Goal: Transaction & Acquisition: Purchase product/service

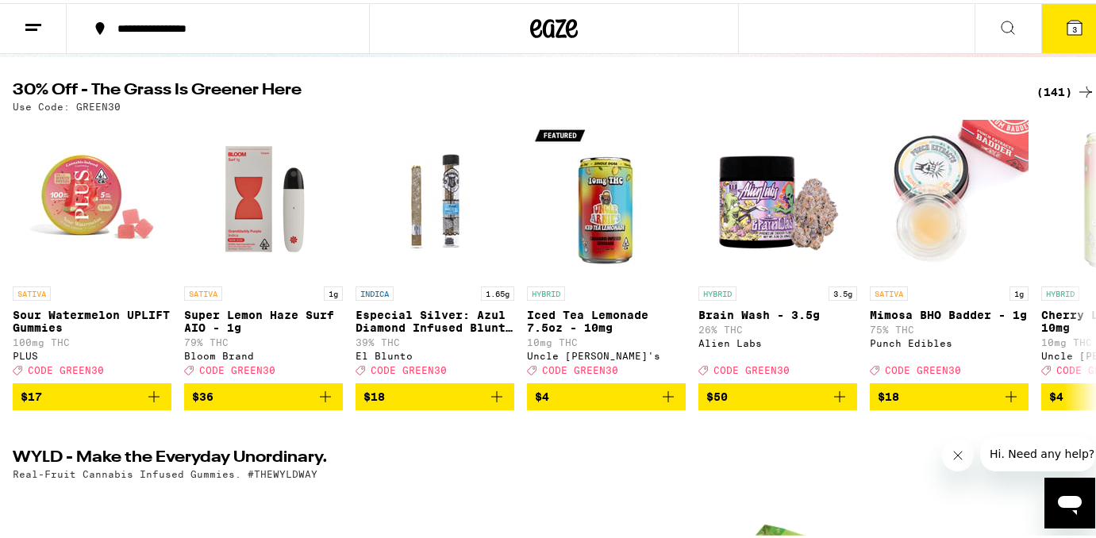
scroll to position [148, 0]
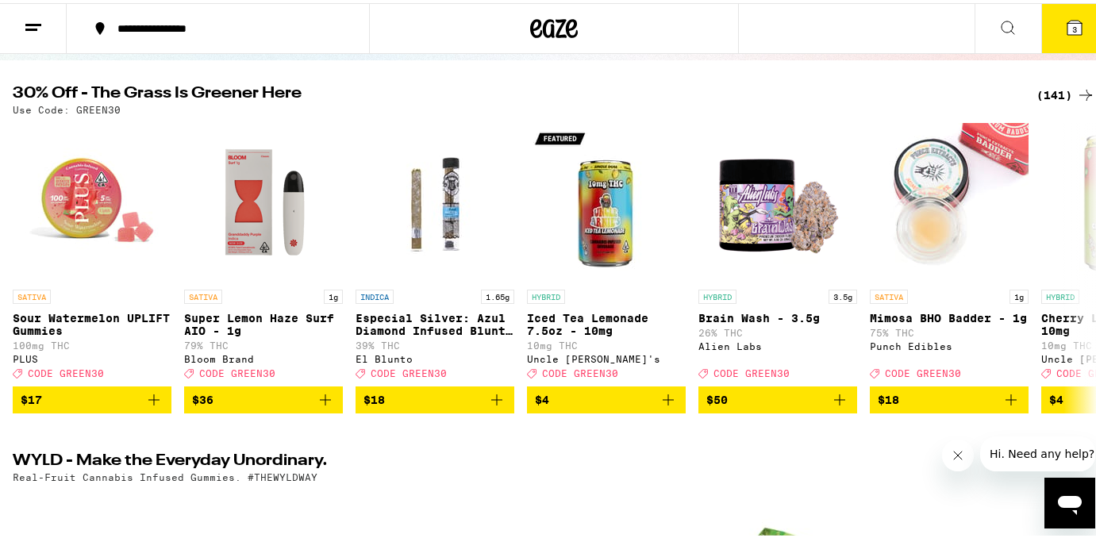
click at [1058, 95] on div "(141)" at bounding box center [1065, 92] width 59 height 19
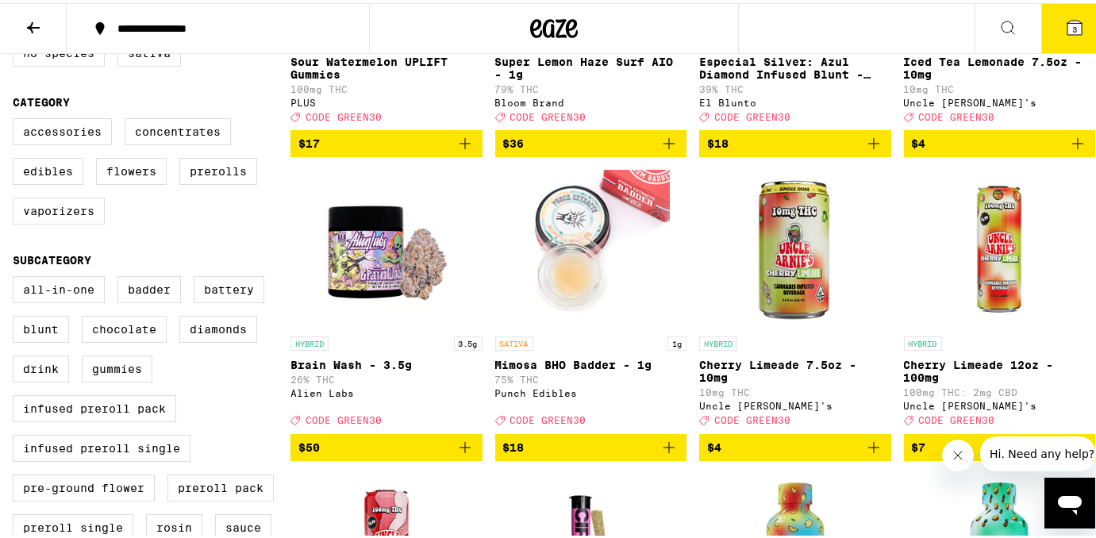
scroll to position [367, 0]
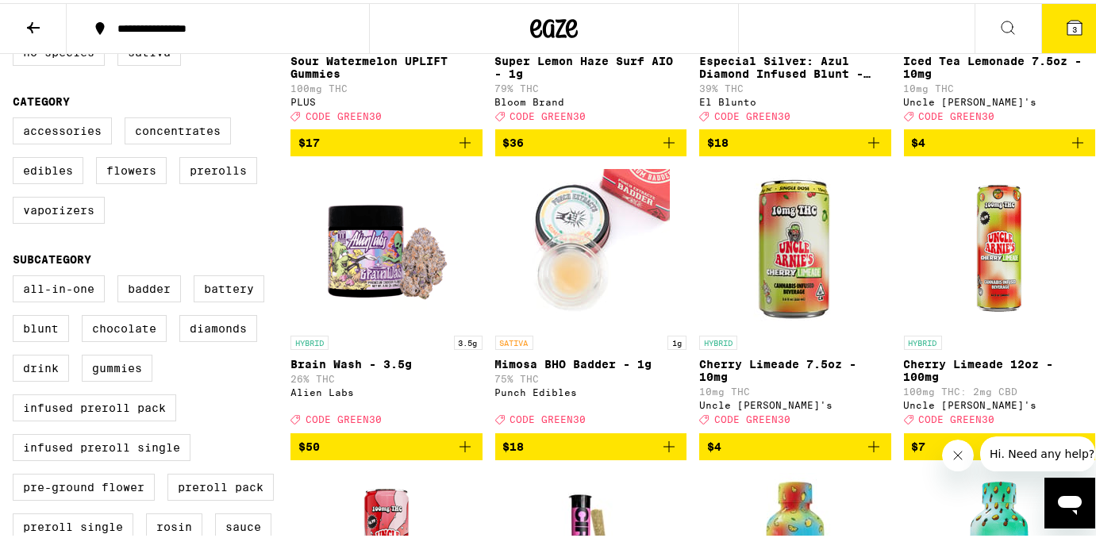
click at [464, 453] on icon "Add to bag" at bounding box center [464, 443] width 19 height 19
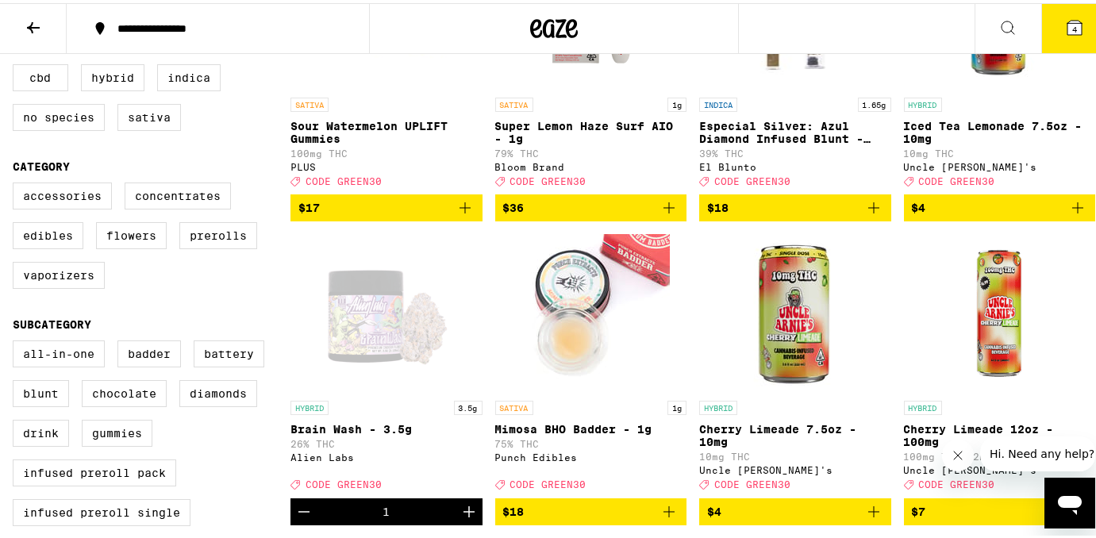
scroll to position [273, 0]
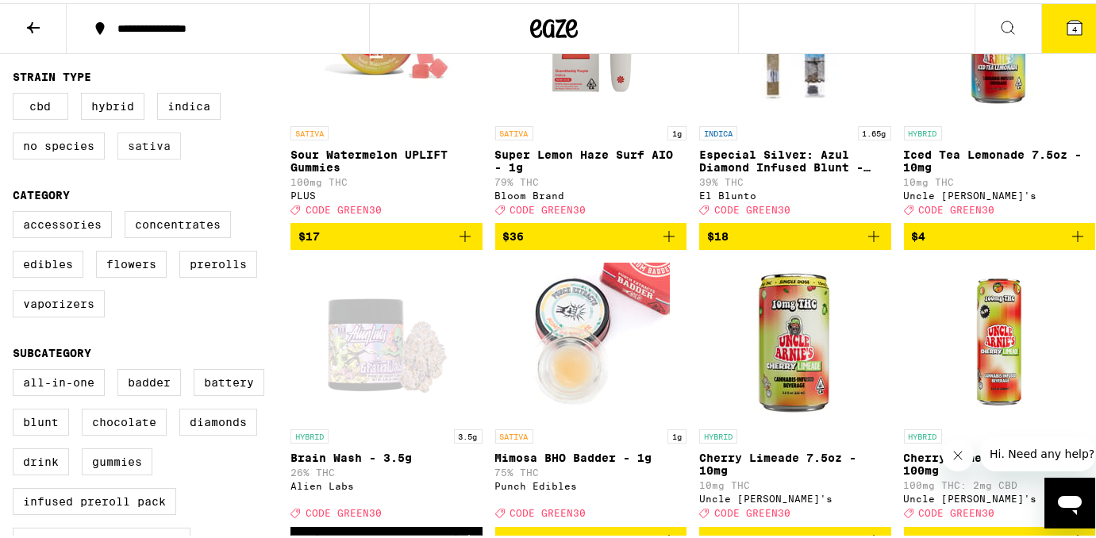
click at [144, 156] on label "Sativa" at bounding box center [148, 142] width 63 height 27
click at [17, 93] on input "Sativa" at bounding box center [16, 92] width 1 height 1
checkbox input "true"
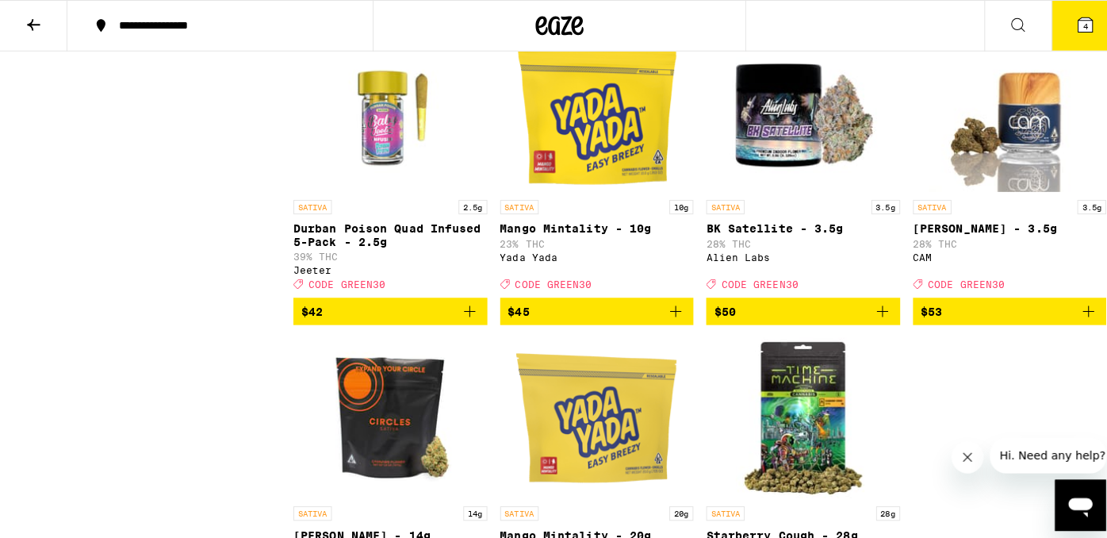
scroll to position [3234, 0]
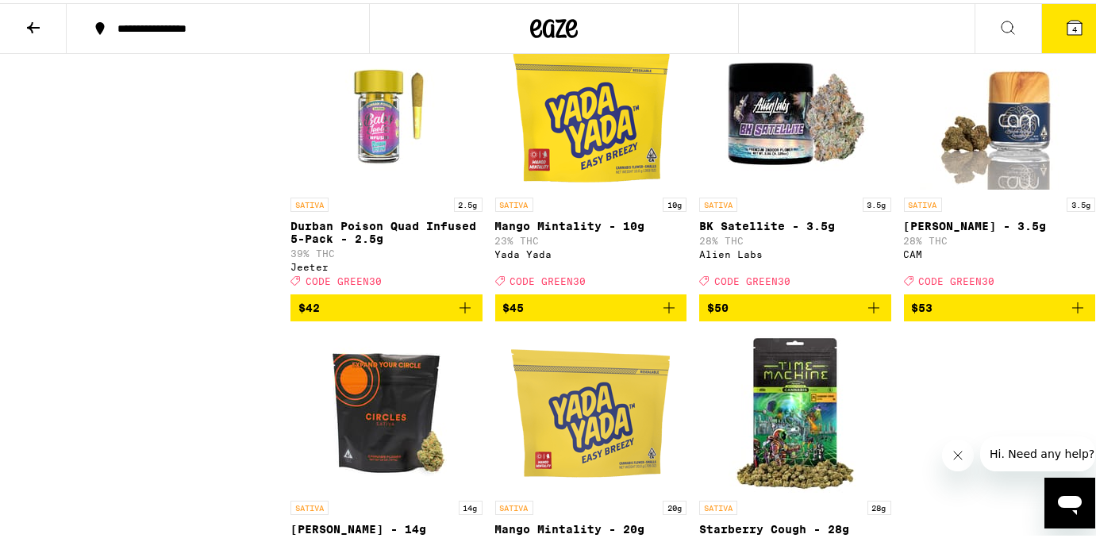
click at [802, 314] on span "$50" at bounding box center [795, 304] width 176 height 19
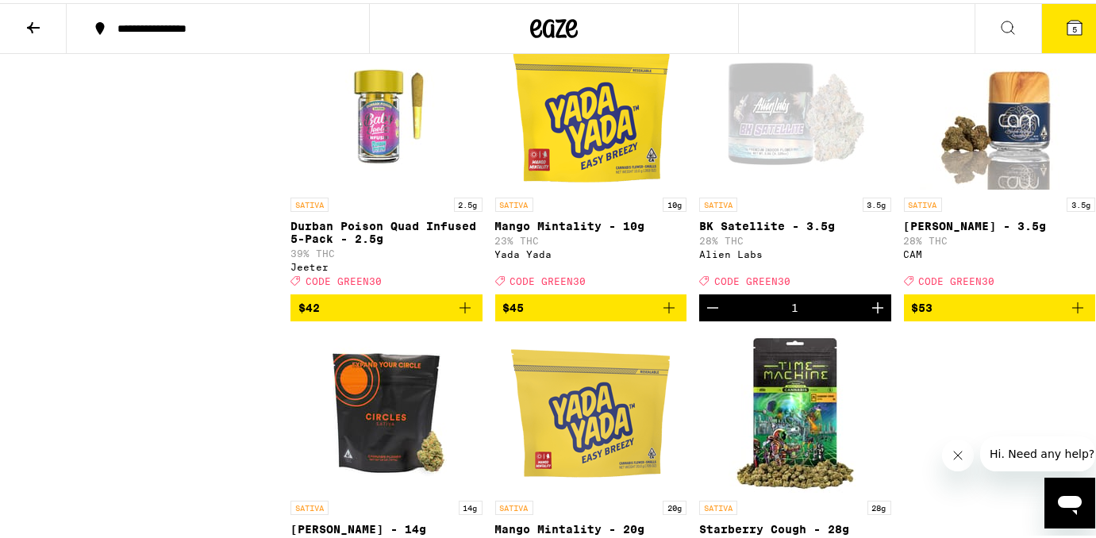
click at [1067, 28] on icon at bounding box center [1074, 24] width 14 height 14
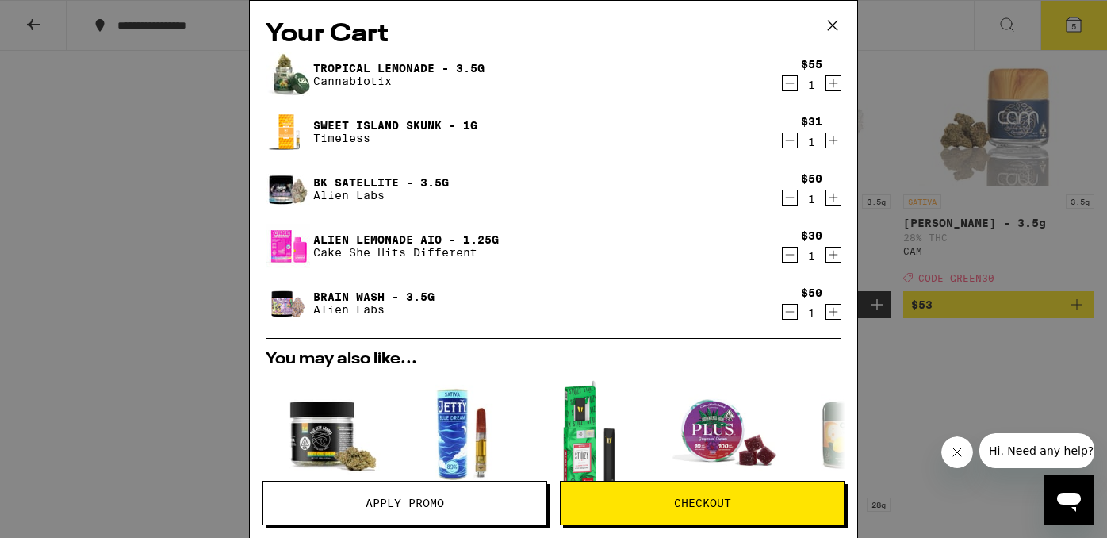
click at [783, 86] on icon "Decrement" at bounding box center [790, 83] width 14 height 19
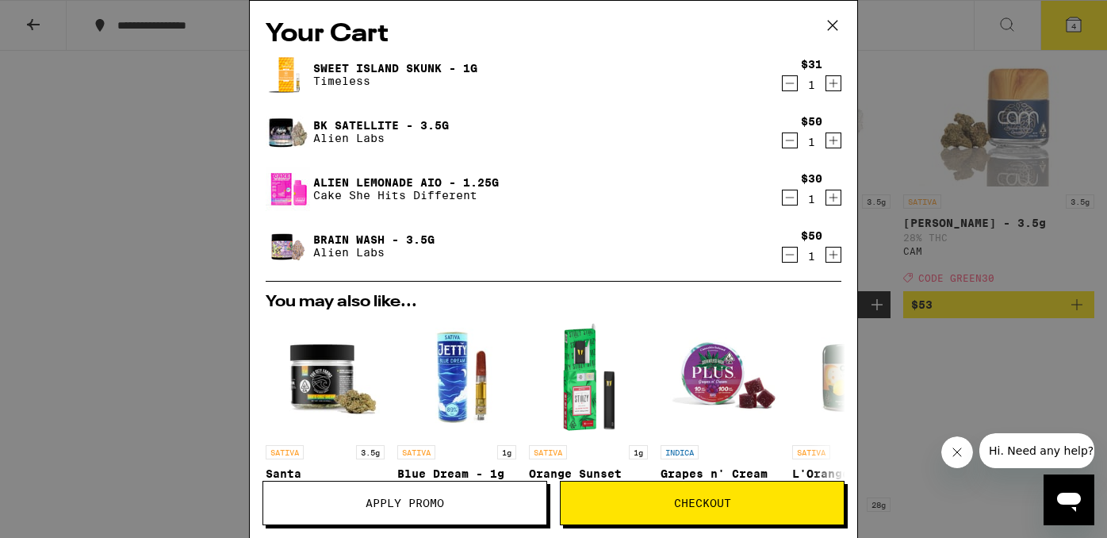
click at [783, 198] on icon "Decrement" at bounding box center [790, 197] width 14 height 19
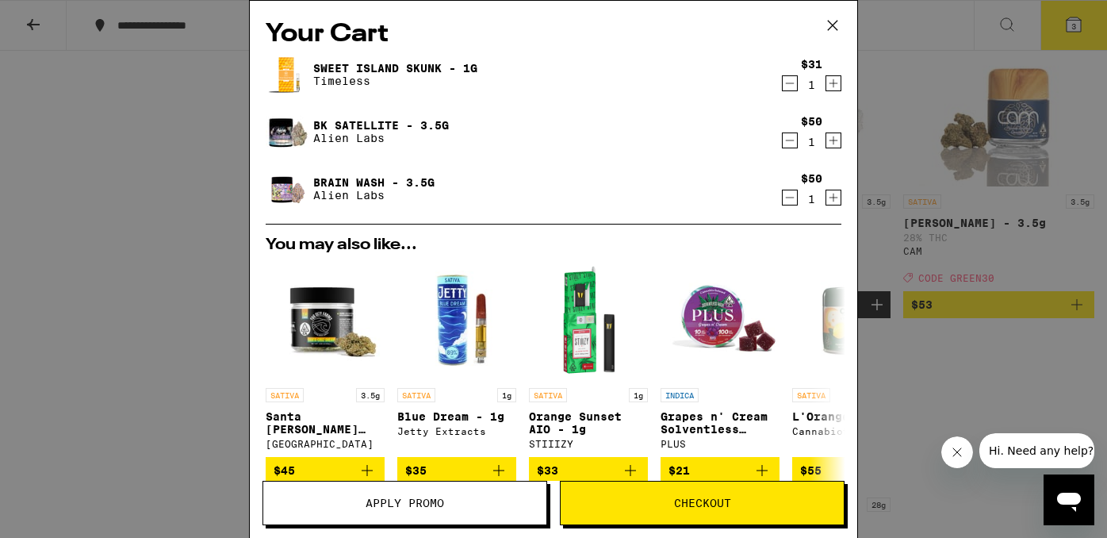
click at [927, 127] on div "Your Cart Sweet Island Skunk - 1g Timeless $31 1 BK Satellite - 3.5g Alien Labs…" at bounding box center [553, 269] width 1107 height 538
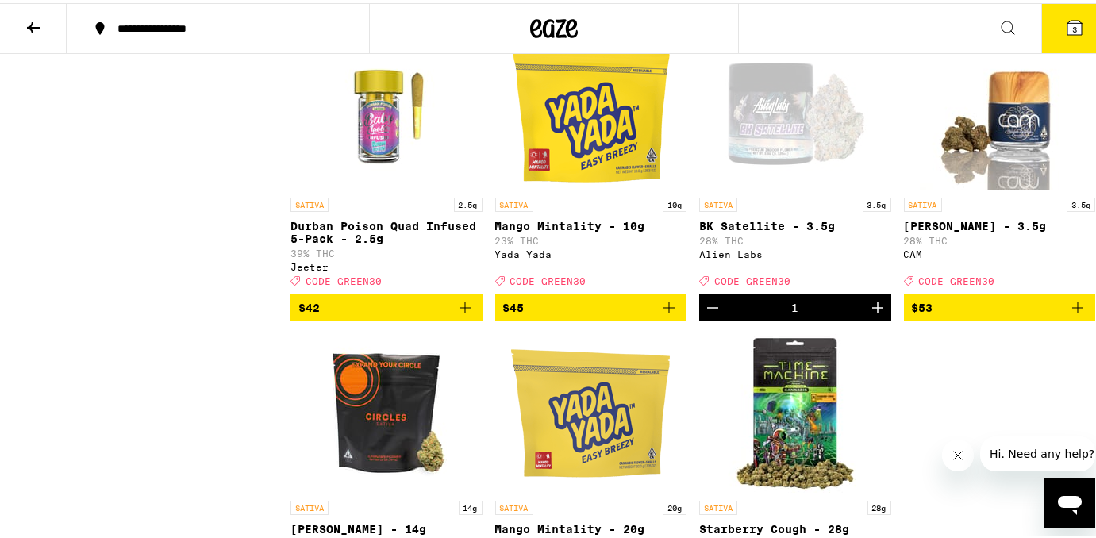
click at [1070, 34] on button "3" at bounding box center [1074, 25] width 67 height 49
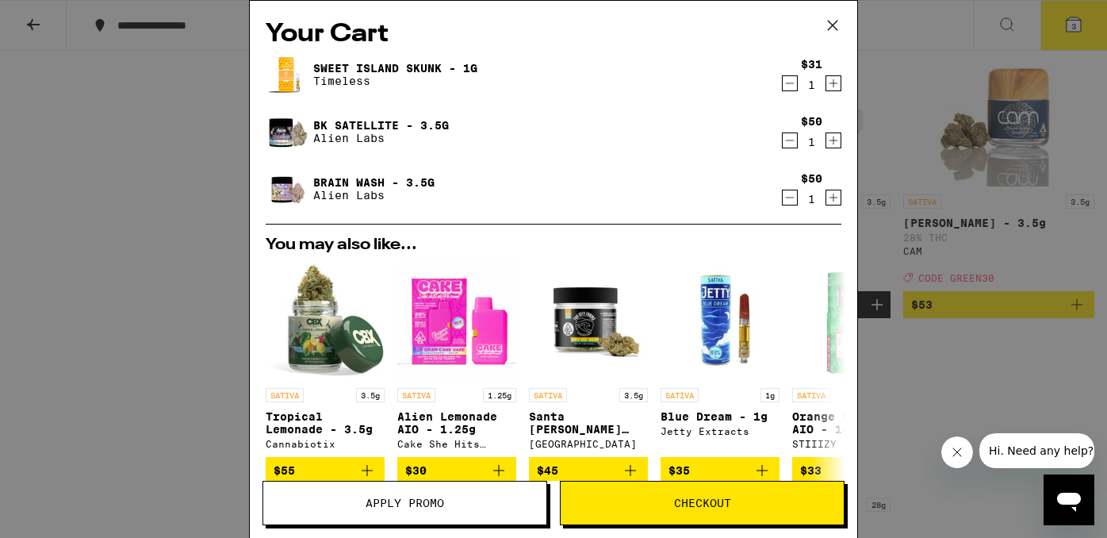
click at [786, 198] on icon "Decrement" at bounding box center [790, 198] width 9 height 0
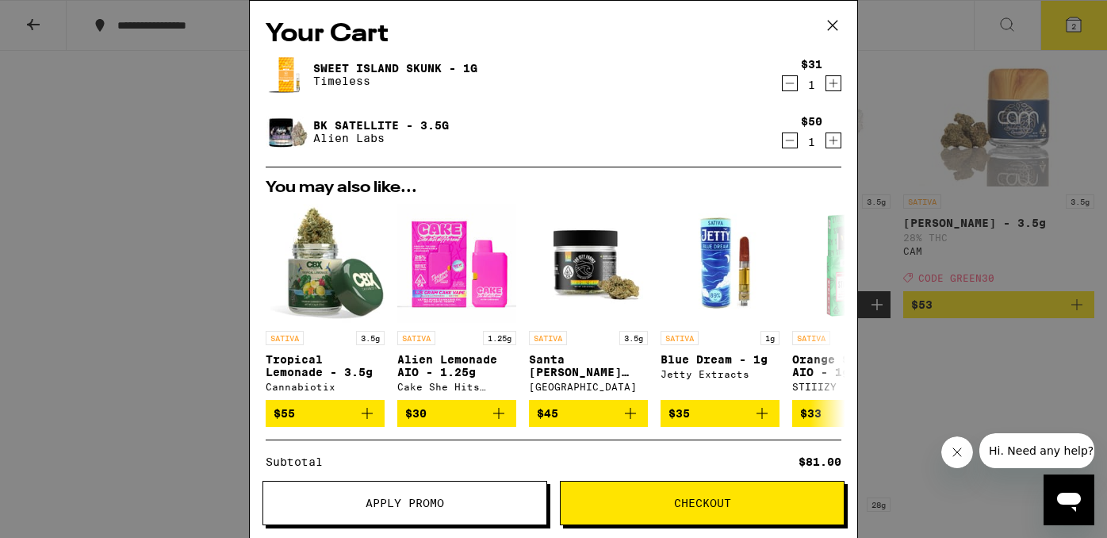
click at [445, 499] on span "Apply Promo" at bounding box center [404, 502] width 283 height 11
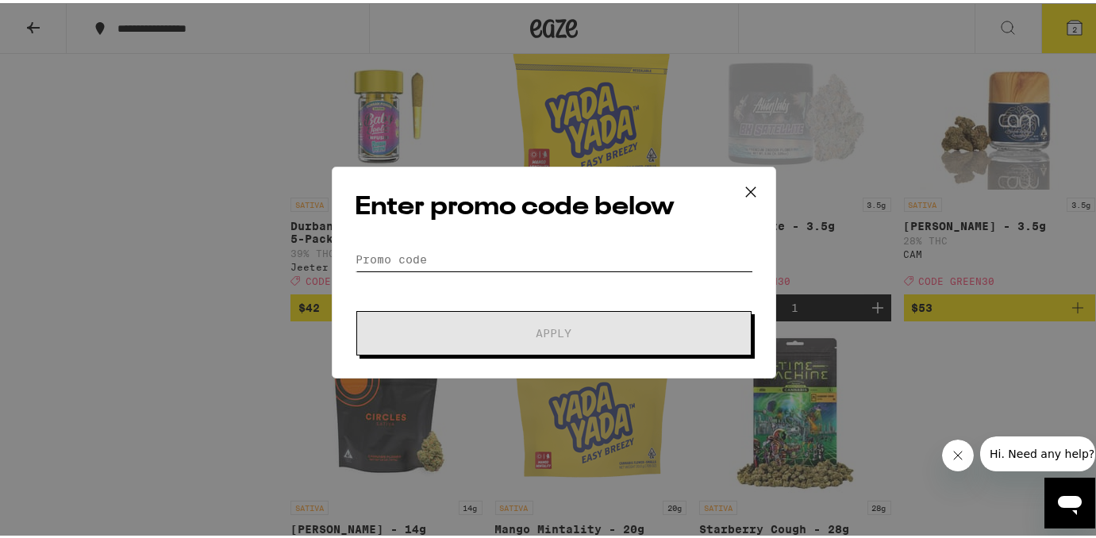
click at [436, 263] on input "Promo Code" at bounding box center [554, 256] width 398 height 24
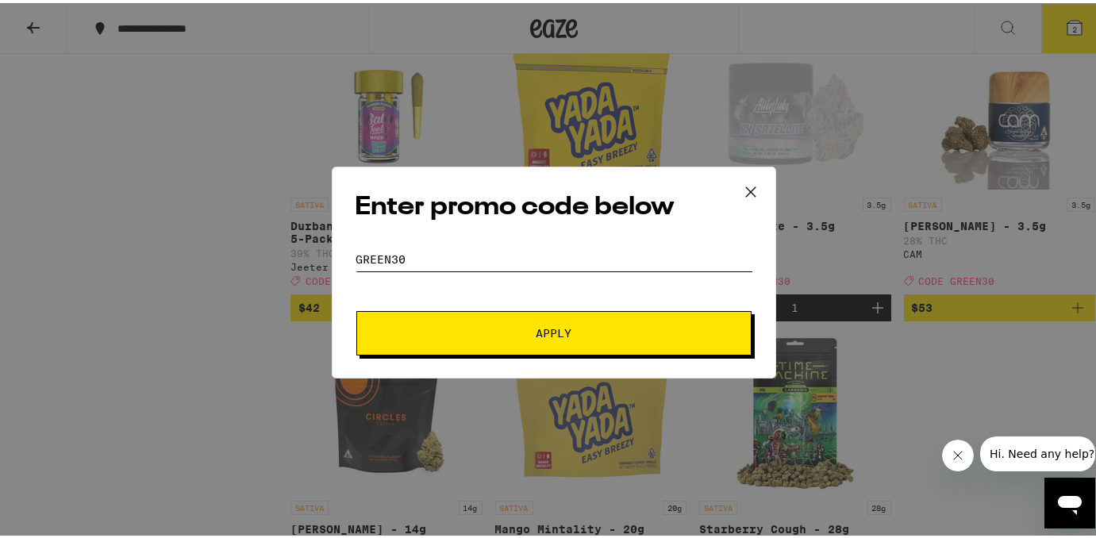
type input "green30"
click at [427, 329] on span "Apply" at bounding box center [554, 329] width 286 height 11
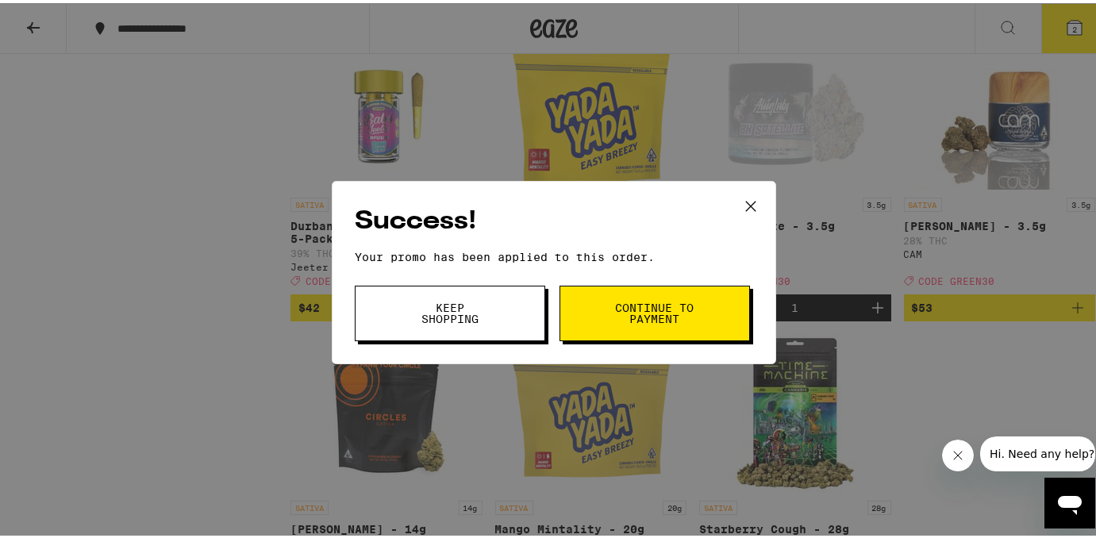
click at [743, 209] on icon at bounding box center [751, 203] width 24 height 24
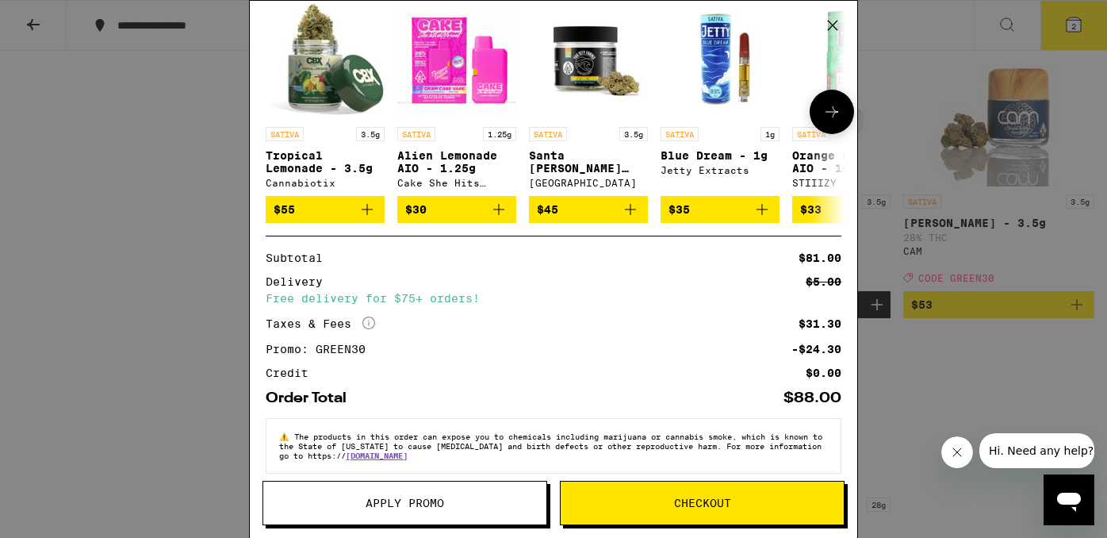
scroll to position [225, 0]
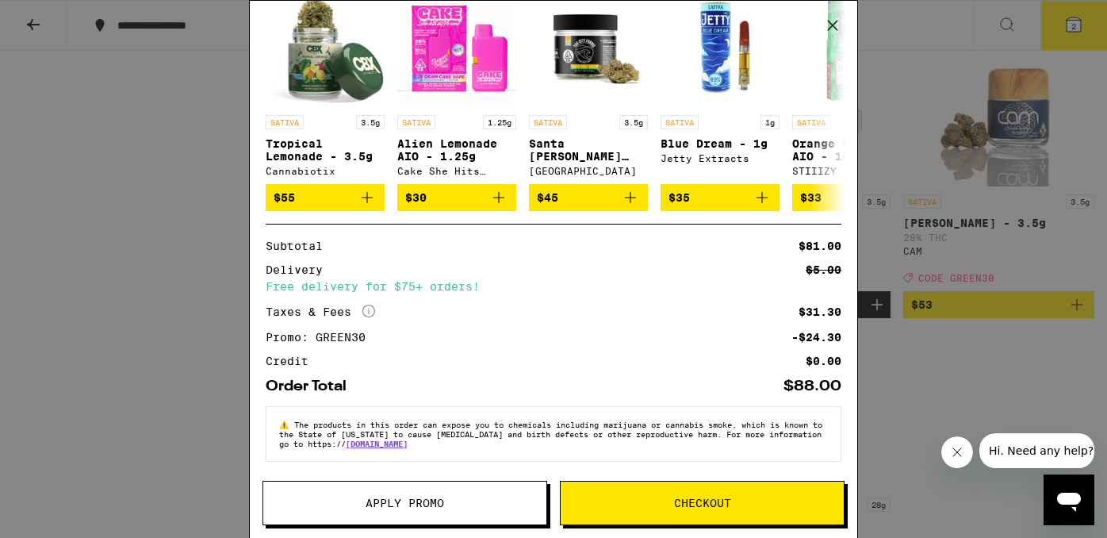
click at [612, 495] on button "Checkout" at bounding box center [702, 503] width 285 height 44
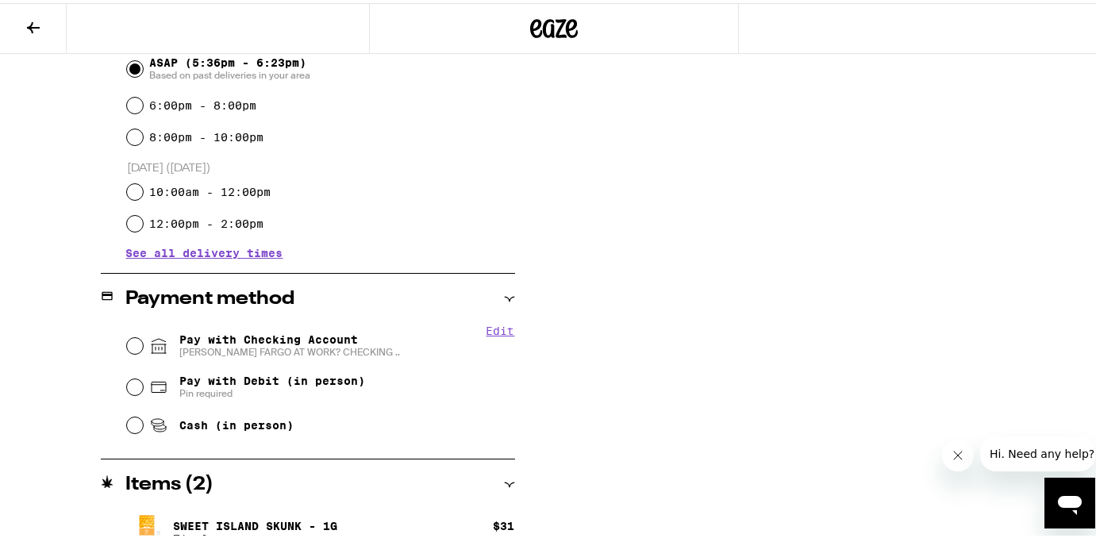
scroll to position [484, 0]
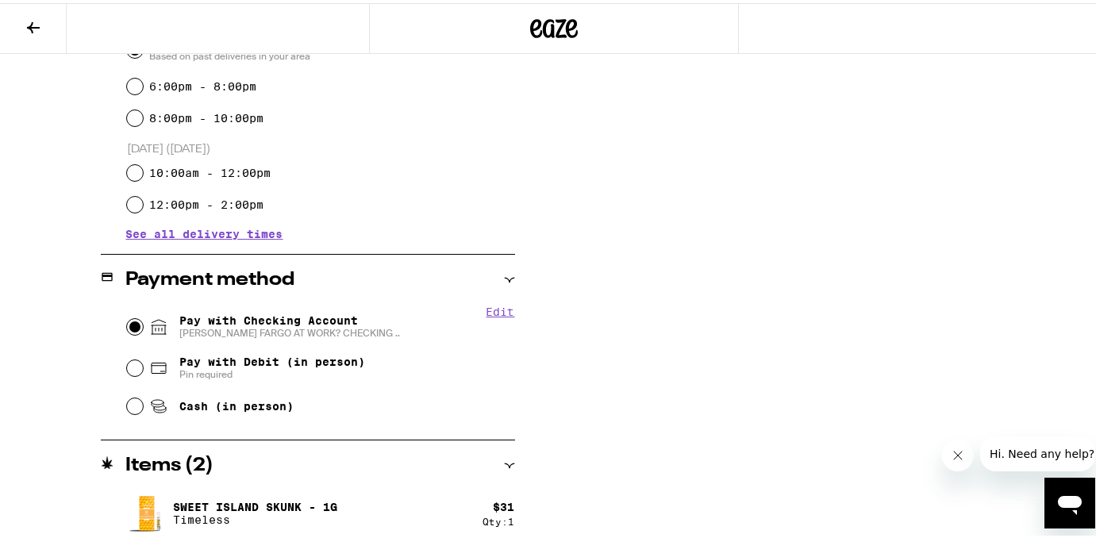
click at [134, 322] on input "Pay with Checking Account [PERSON_NAME] FARGO AT WORK? CHECKING .." at bounding box center [135, 324] width 16 height 16
radio input "true"
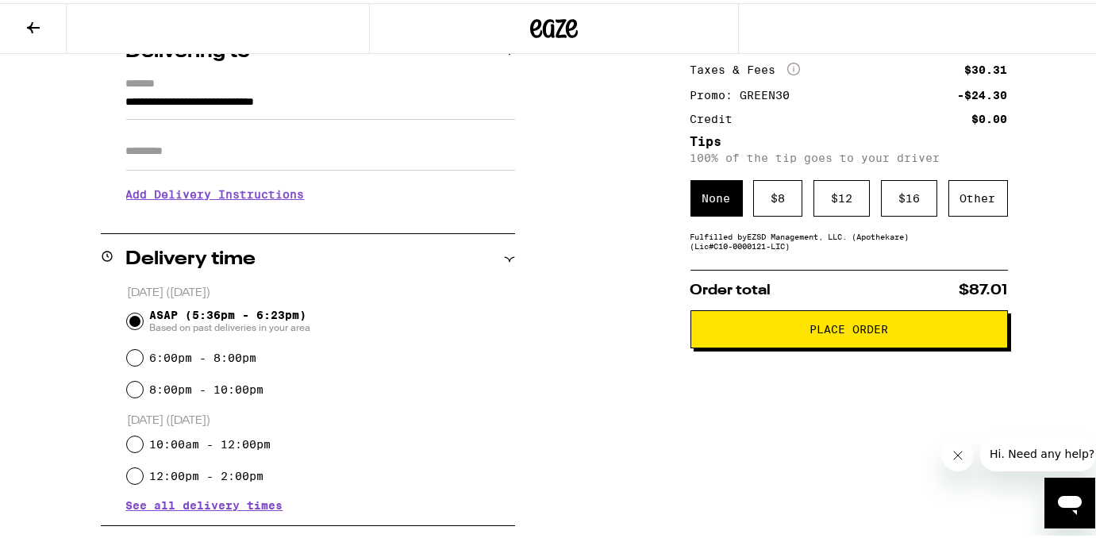
scroll to position [212, 0]
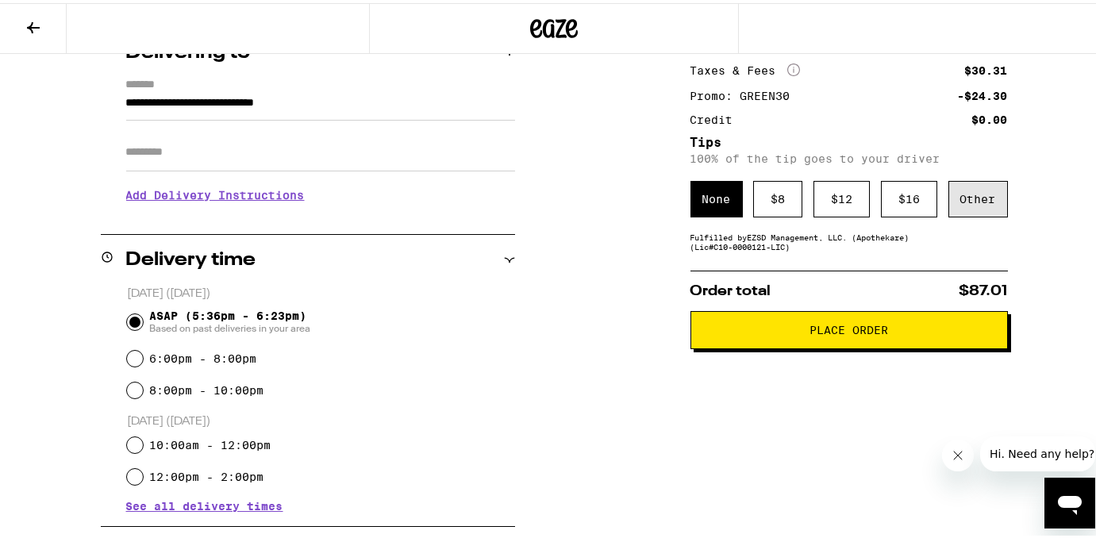
click at [948, 202] on div "Other" at bounding box center [977, 196] width 59 height 36
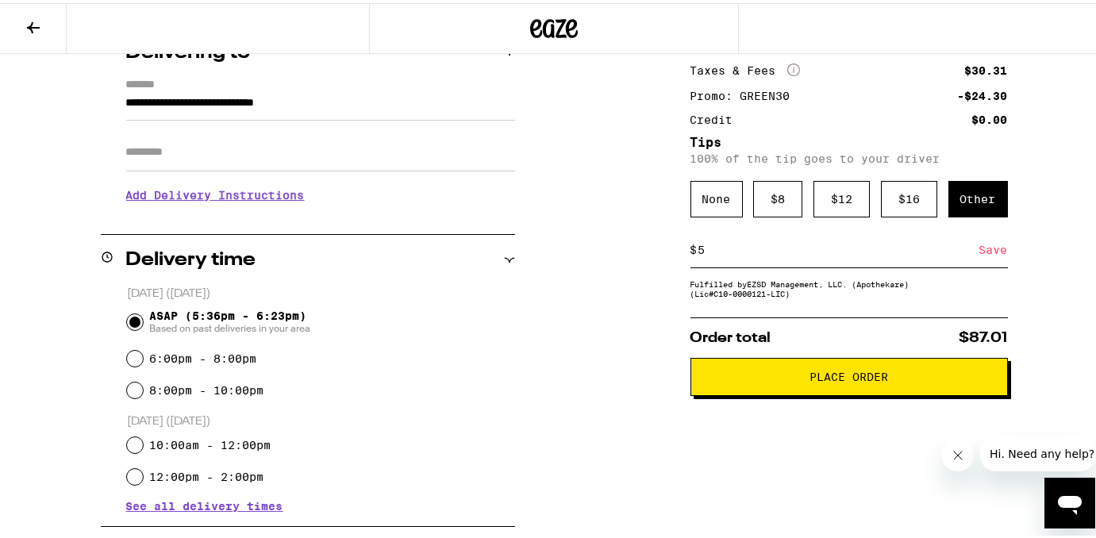
type input "5"
click at [981, 252] on div "Save" at bounding box center [993, 246] width 29 height 35
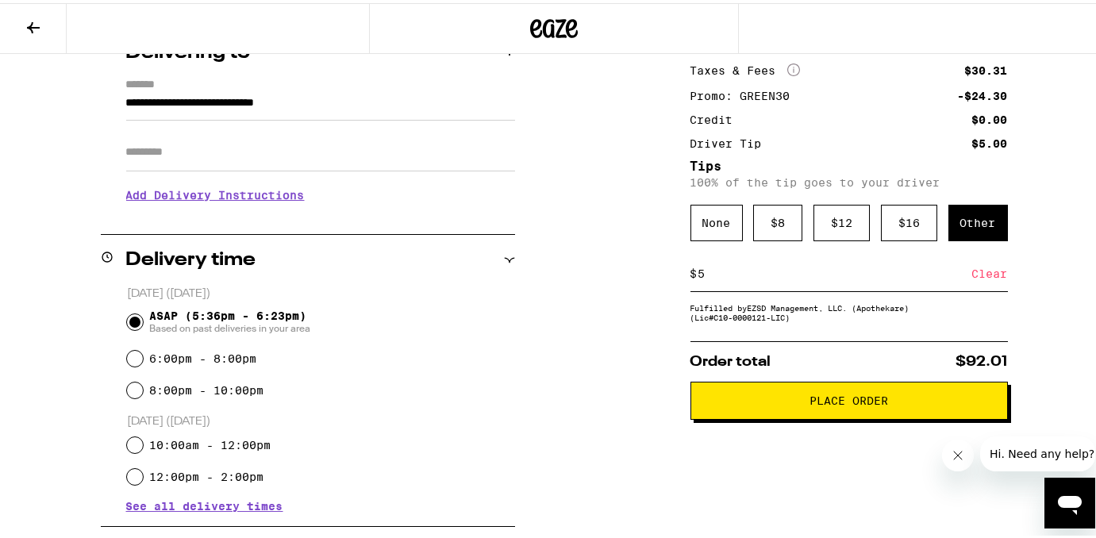
click at [795, 416] on button "Place Order" at bounding box center [848, 397] width 317 height 38
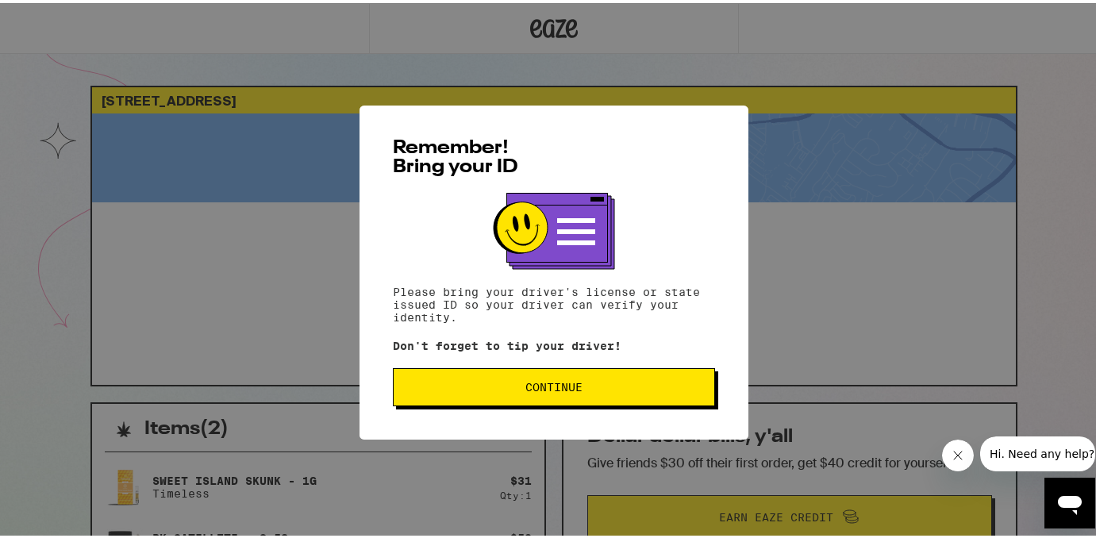
click at [547, 388] on span "Continue" at bounding box center [553, 383] width 57 height 11
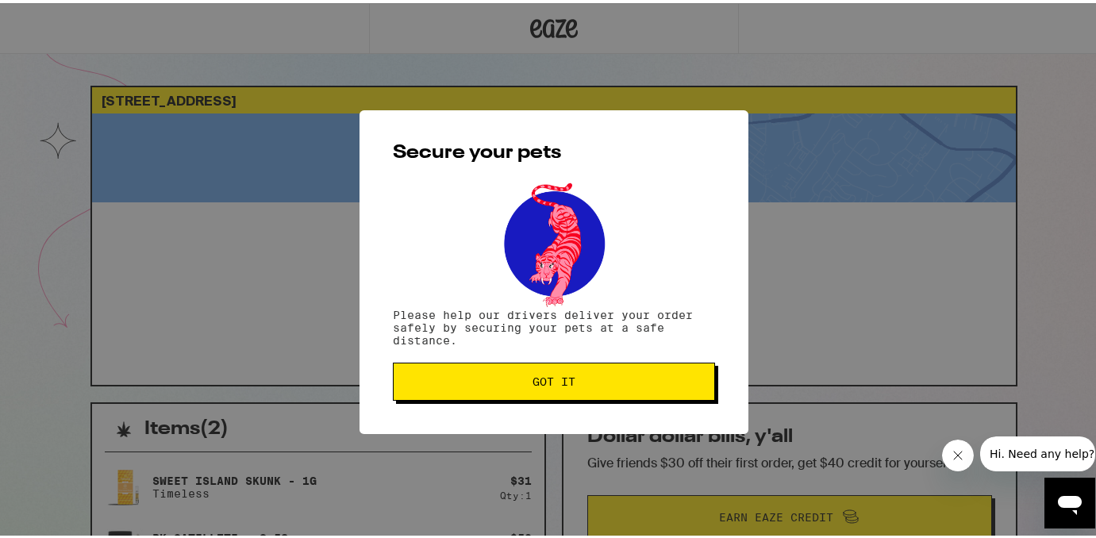
click at [547, 384] on span "Got it" at bounding box center [553, 378] width 43 height 11
